Goal: Task Accomplishment & Management: Use online tool/utility

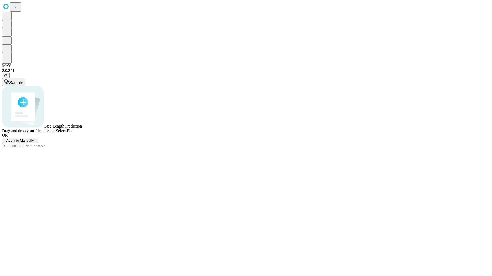
click at [34, 143] on span "Add Info Manually" at bounding box center [19, 141] width 27 height 4
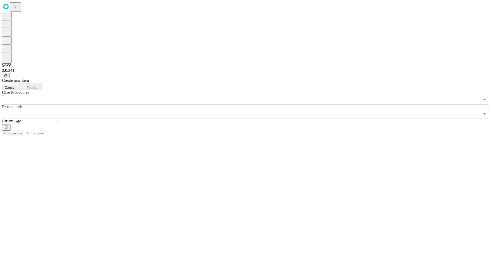
click at [57, 119] on input "text" at bounding box center [39, 121] width 36 height 5
type input "**"
click at [249, 109] on input "text" at bounding box center [240, 114] width 477 height 10
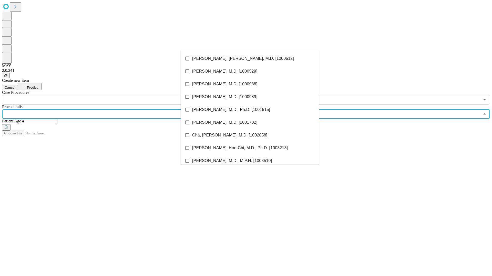
click at [250, 59] on li "[PERSON_NAME], [PERSON_NAME], M.D. [1000512]" at bounding box center [249, 58] width 138 height 13
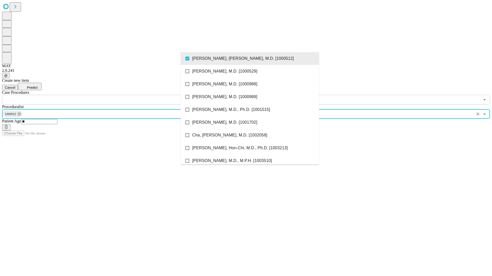
click at [108, 95] on input "text" at bounding box center [240, 100] width 477 height 10
